Goal: Information Seeking & Learning: Learn about a topic

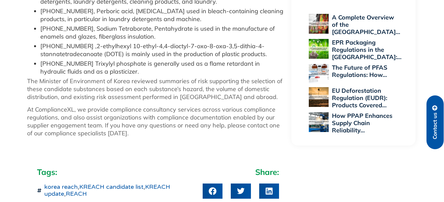
scroll to position [1003, 0]
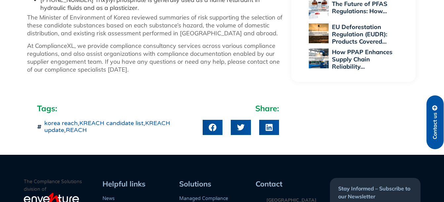
click at [59, 127] on link "korea reach" at bounding box center [60, 123] width 33 height 7
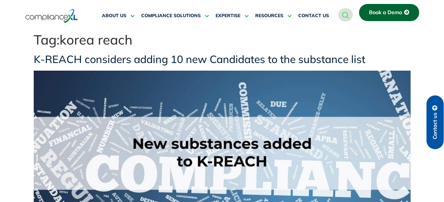
click at [98, 60] on link "K-REACH considers adding 10 new Candidates to the substance list" at bounding box center [200, 59] width 332 height 13
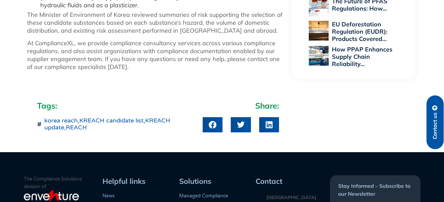
scroll to position [926, 0]
